Goal: Contribute content: Contribute content

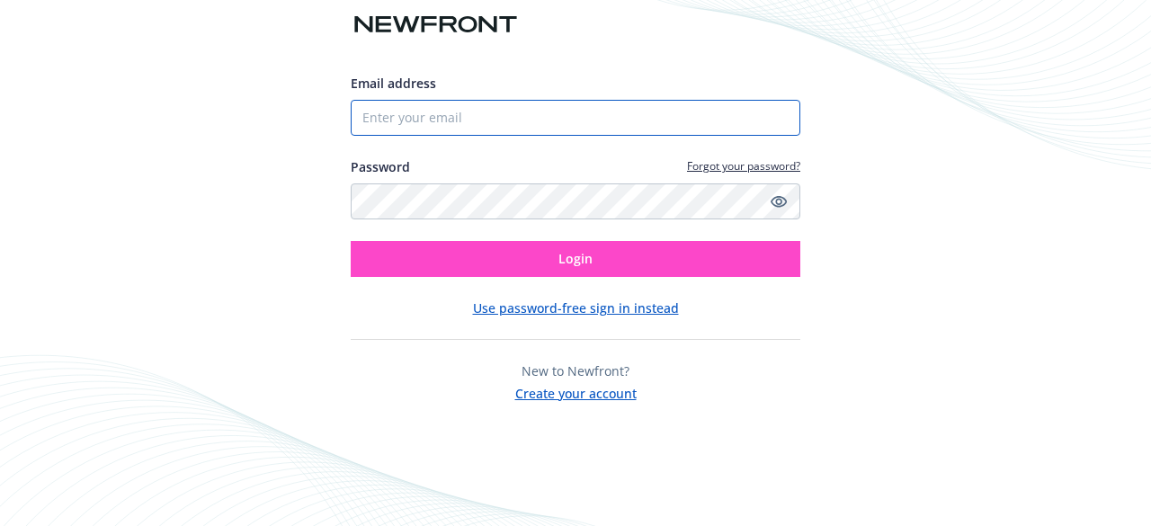
type input "[EMAIL_ADDRESS][DOMAIN_NAME]"
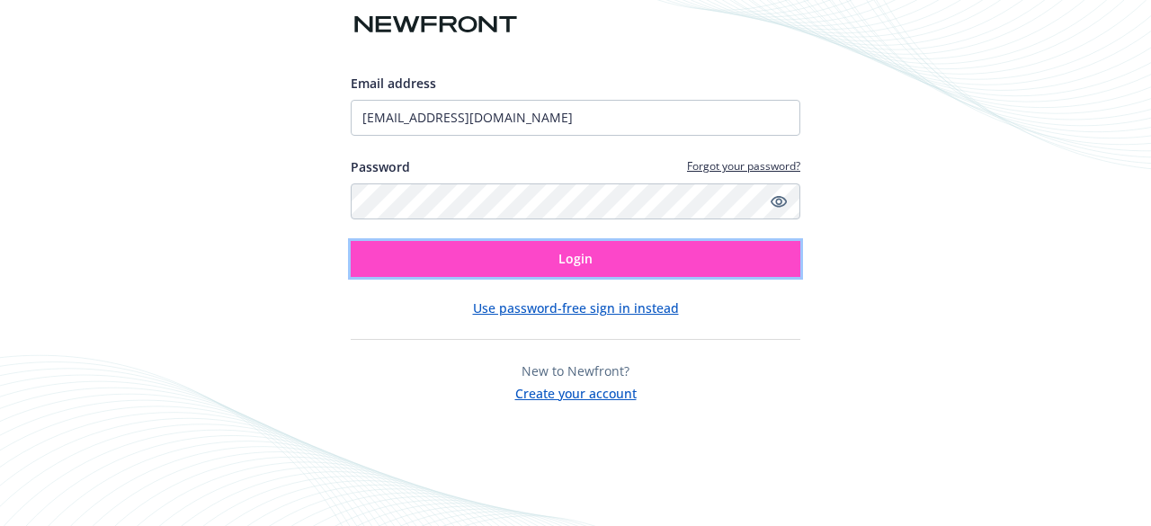
click at [530, 267] on button "Login" at bounding box center [575, 259] width 449 height 36
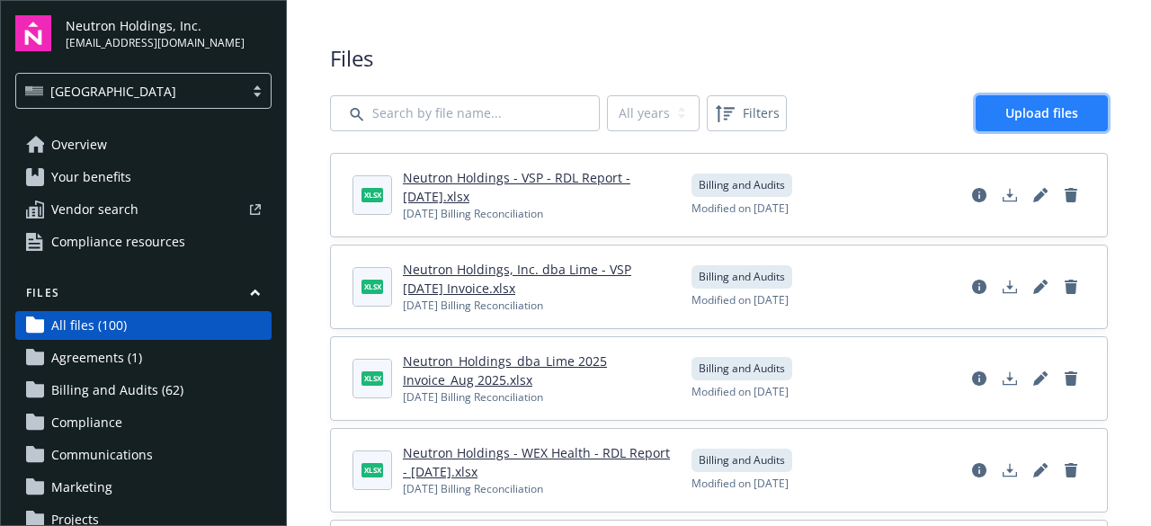
click at [1028, 102] on link "Upload files" at bounding box center [1041, 113] width 132 height 36
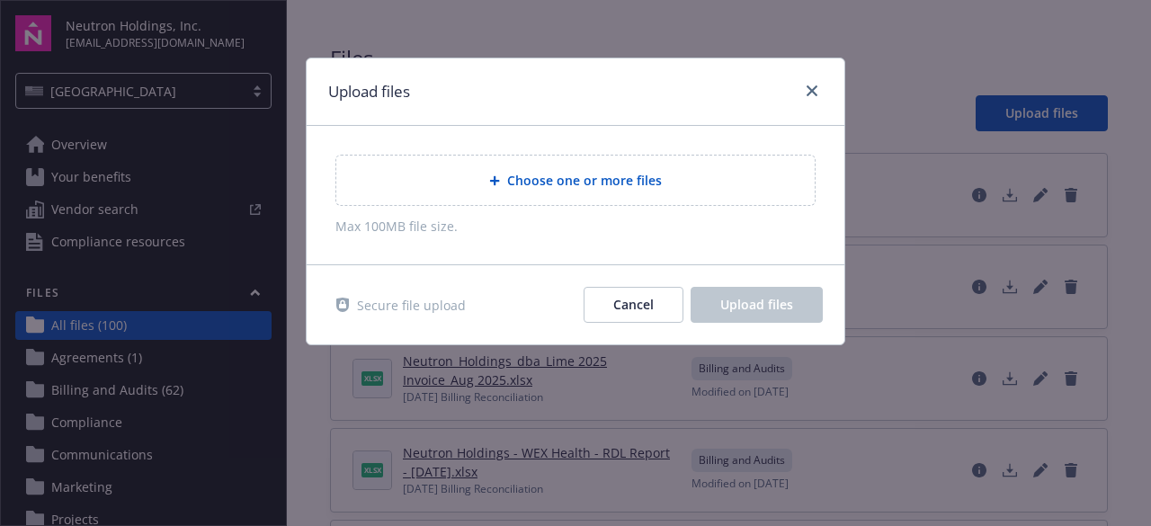
click at [506, 184] on div at bounding box center [498, 180] width 18 height 11
click at [816, 154] on div "Choose one or more files Max 100MB file size." at bounding box center [576, 195] width 538 height 138
click at [605, 182] on span "Choose one or more files" at bounding box center [584, 180] width 155 height 19
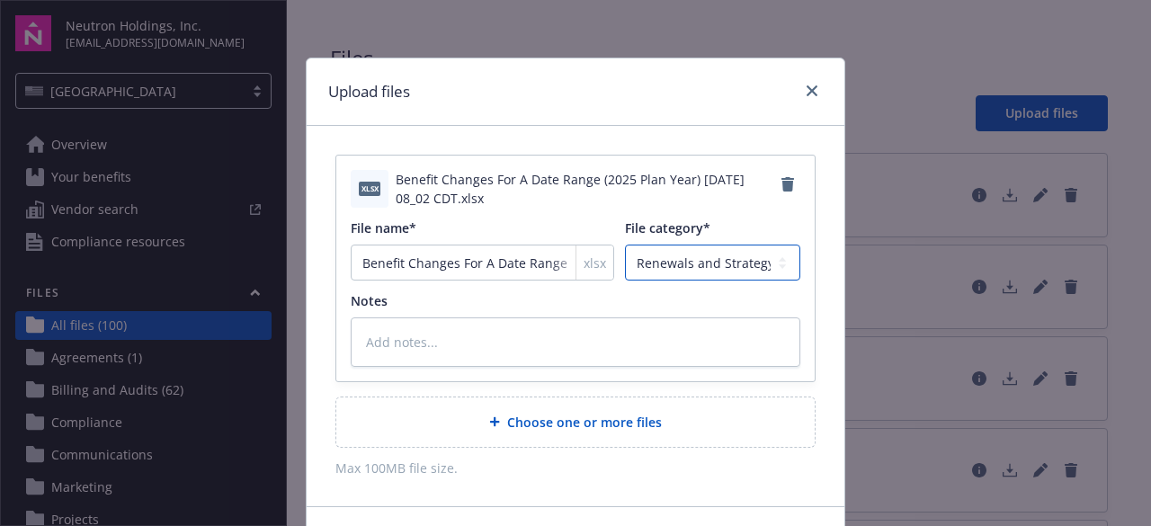
click at [696, 270] on select "Agreements Billing and Audits Census and Eligibility Communications Compliance …" at bounding box center [712, 262] width 175 height 36
select select "Census"
click at [625, 244] on select "Agreements Billing and Audits Census and Eligibility Communications Compliance …" at bounding box center [712, 262] width 175 height 36
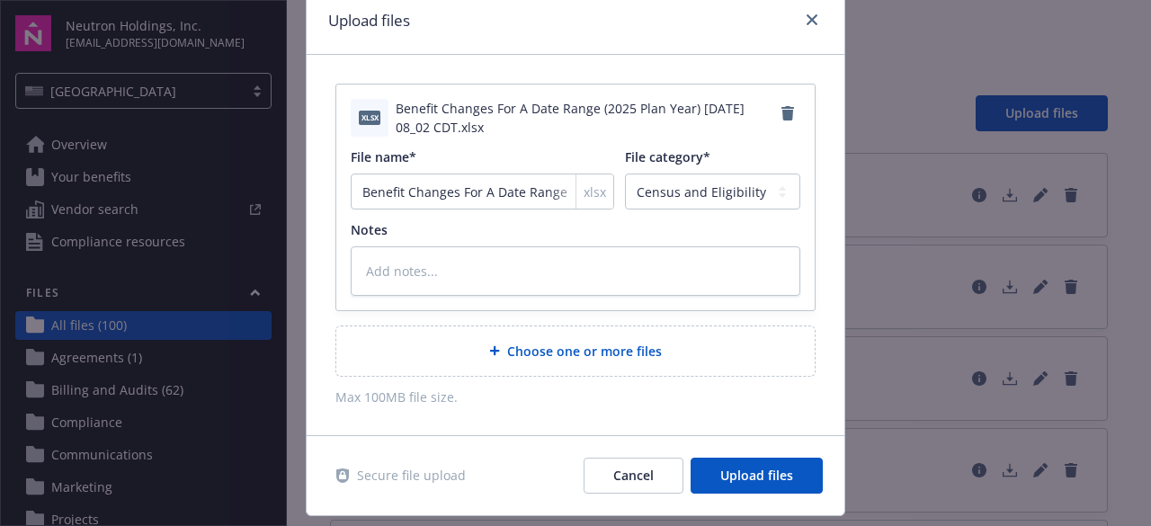
scroll to position [79, 0]
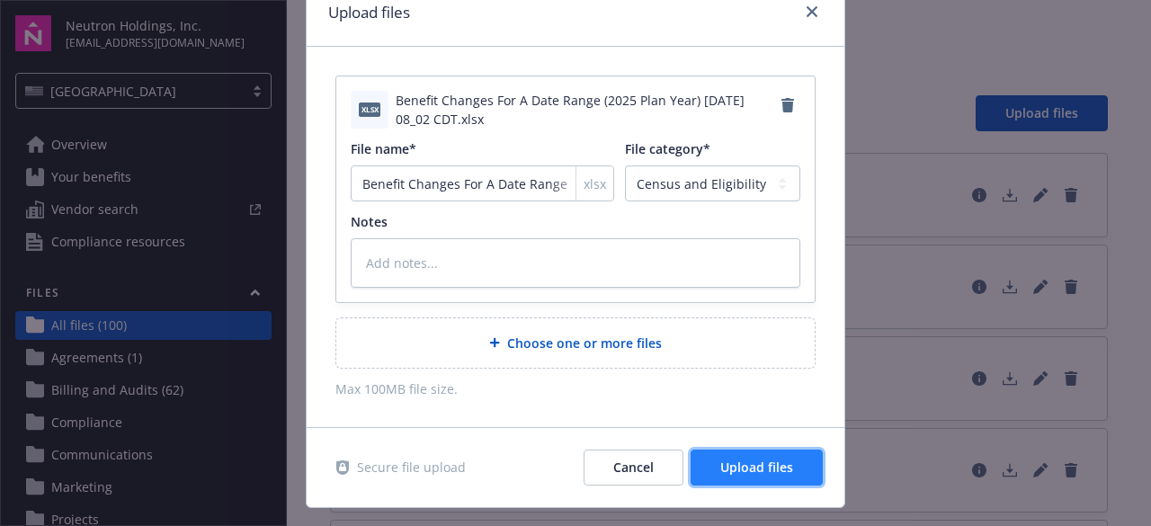
click at [737, 458] on span "Upload files" at bounding box center [756, 466] width 73 height 17
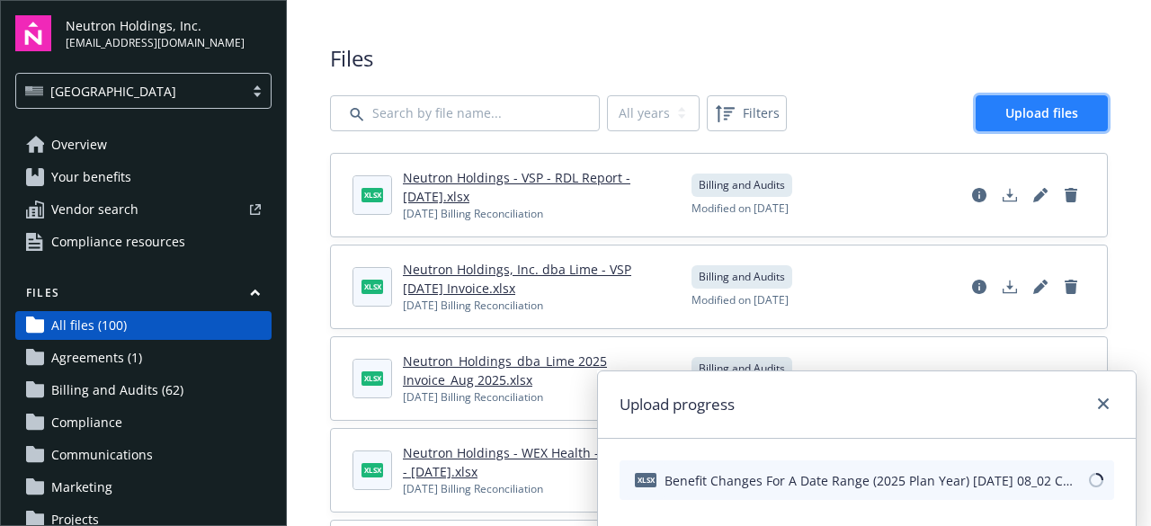
click at [1028, 116] on span "Upload files" at bounding box center [1041, 112] width 73 height 17
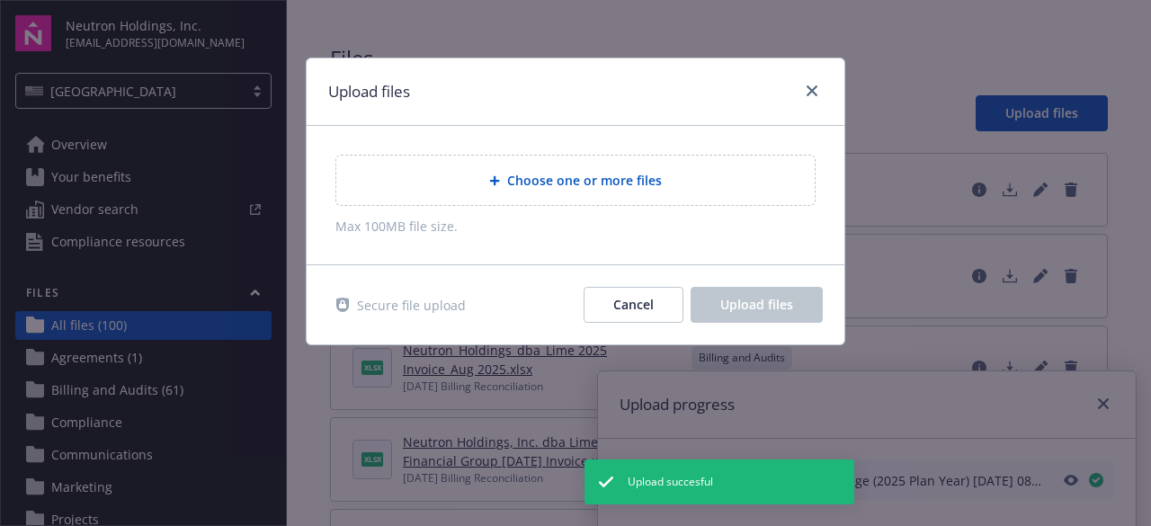
click at [600, 173] on span "Choose one or more files" at bounding box center [584, 180] width 155 height 19
type textarea "x"
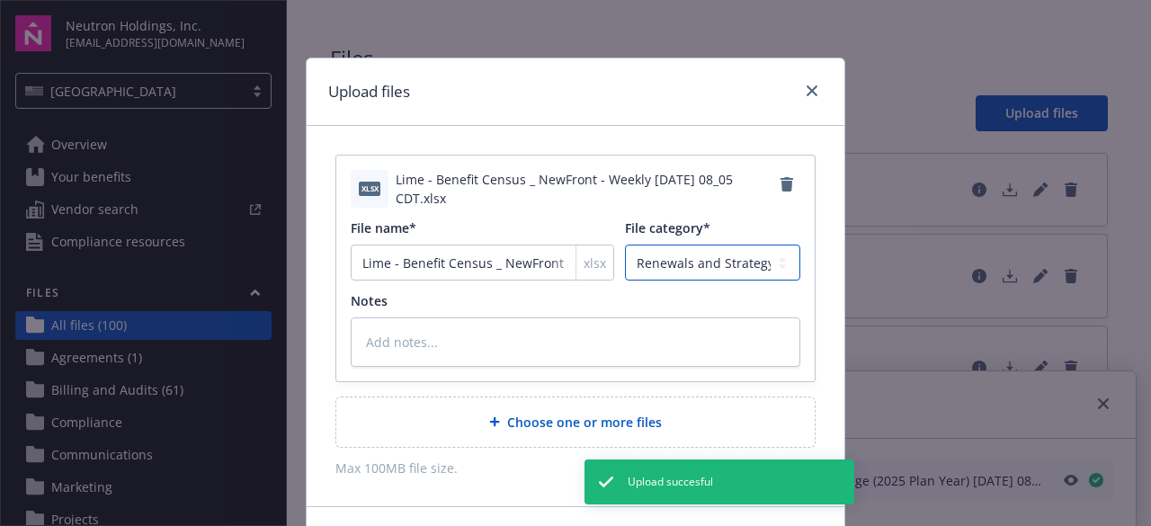
click at [696, 274] on select "Agreements Billing and Audits Census and Eligibility Communications Compliance …" at bounding box center [712, 262] width 175 height 36
select select "Census"
click at [625, 244] on select "Agreements Billing and Audits Census and Eligibility Communications Compliance …" at bounding box center [712, 262] width 175 height 36
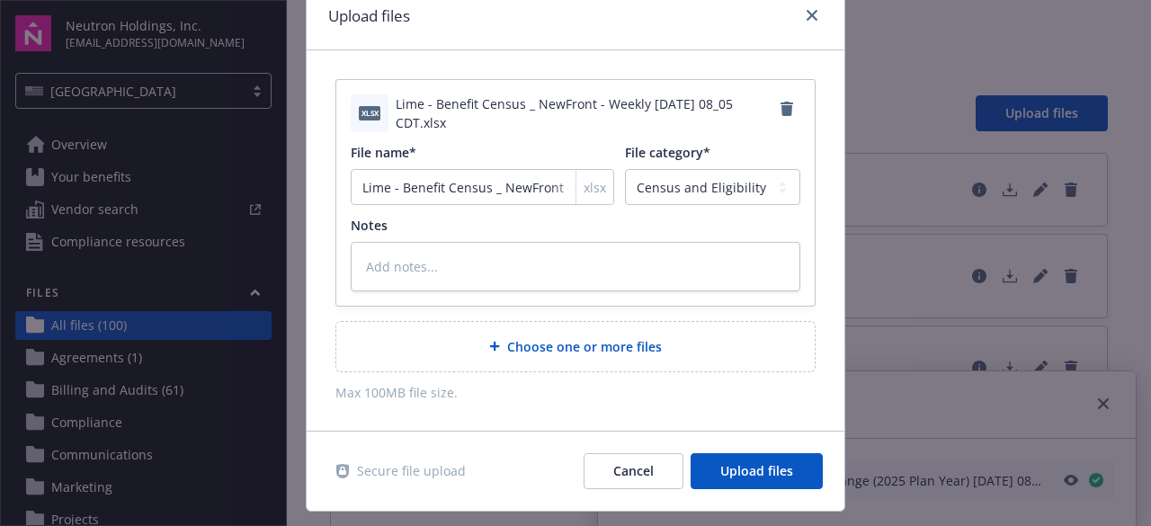
scroll to position [115, 0]
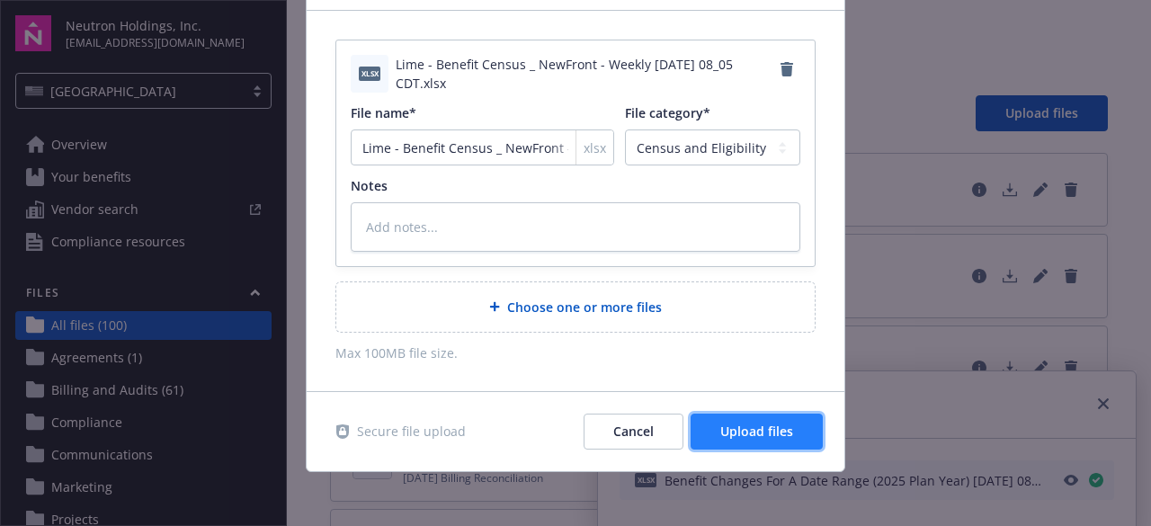
click at [783, 431] on span "Upload files" at bounding box center [756, 430] width 73 height 17
type textarea "x"
